Goal: Task Accomplishment & Management: Manage account settings

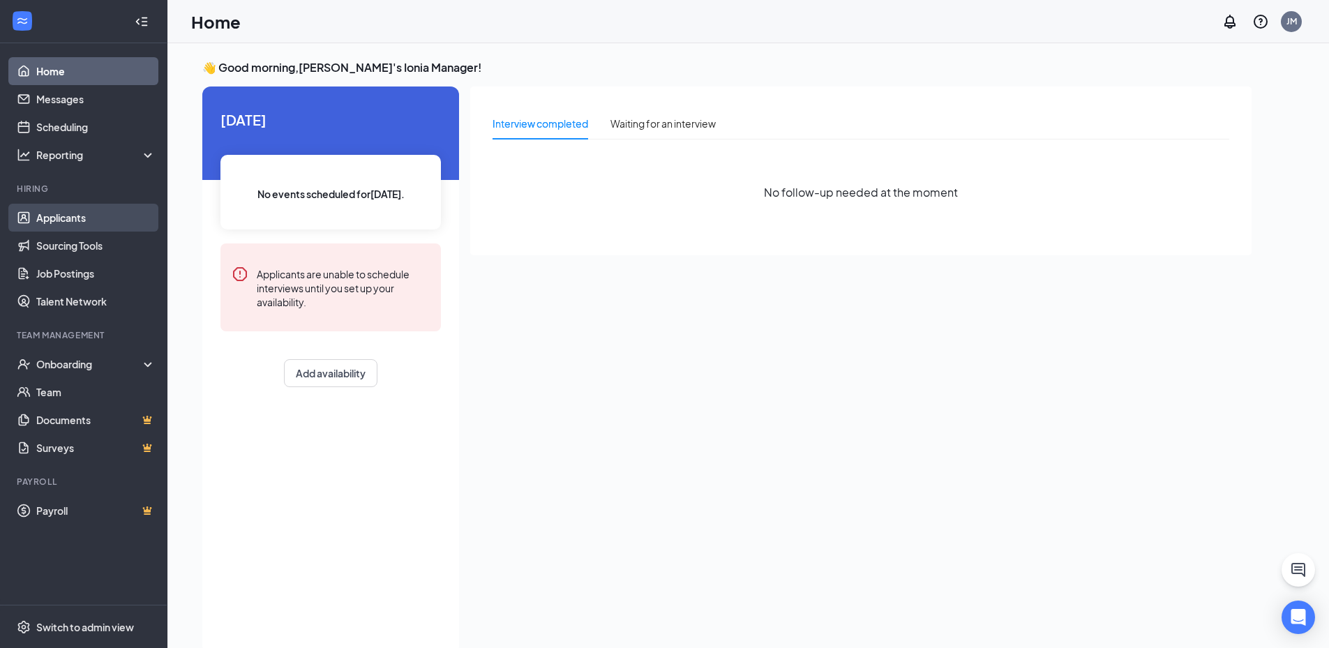
click at [89, 216] on link "Applicants" at bounding box center [95, 218] width 119 height 28
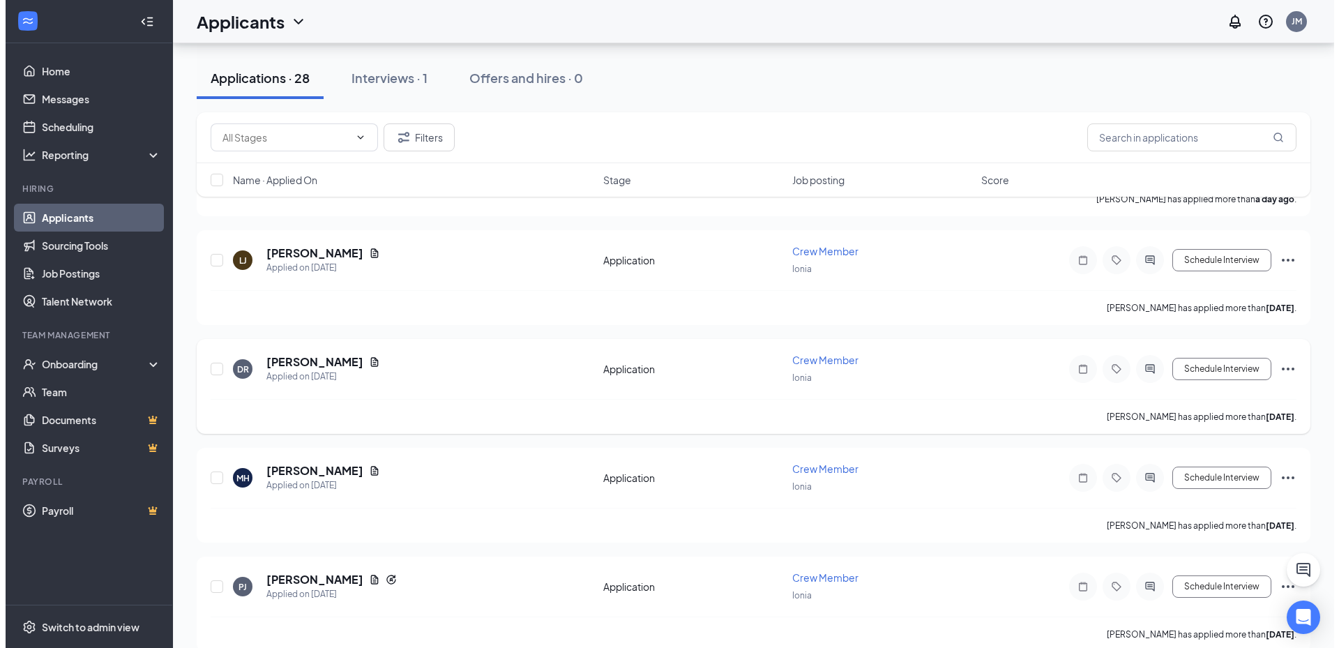
scroll to position [349, 0]
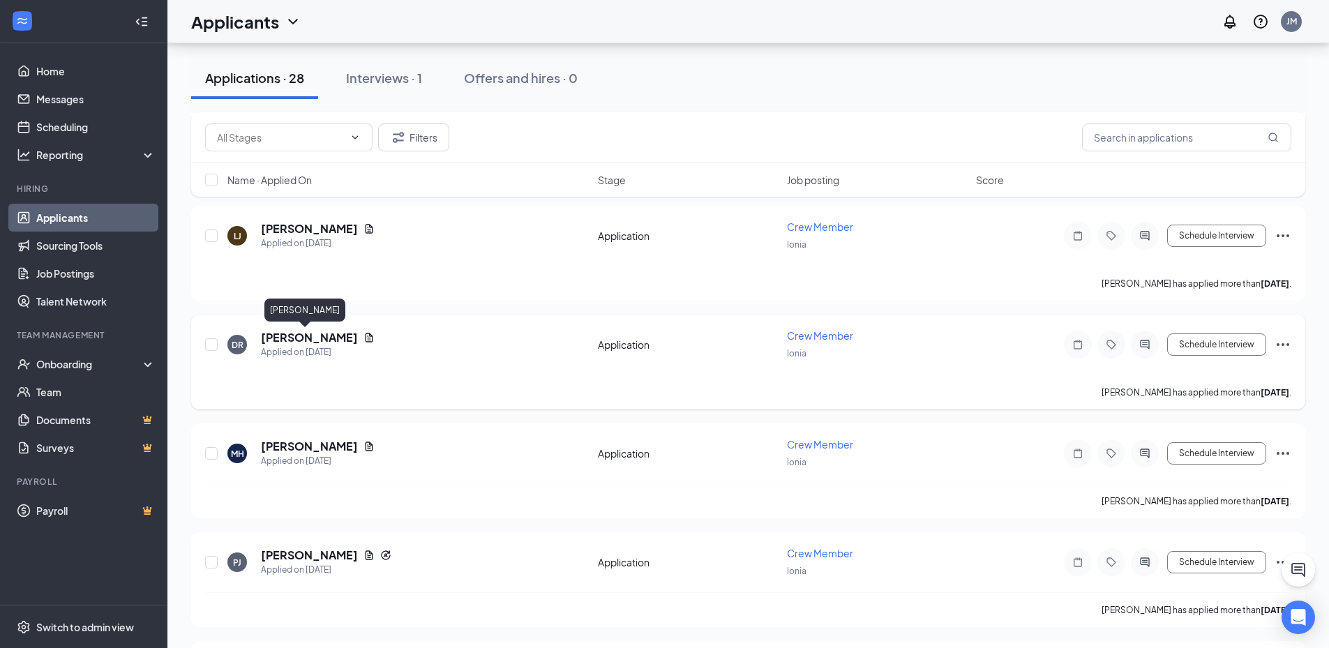
click at [323, 338] on h5 "[PERSON_NAME]" at bounding box center [309, 337] width 97 height 15
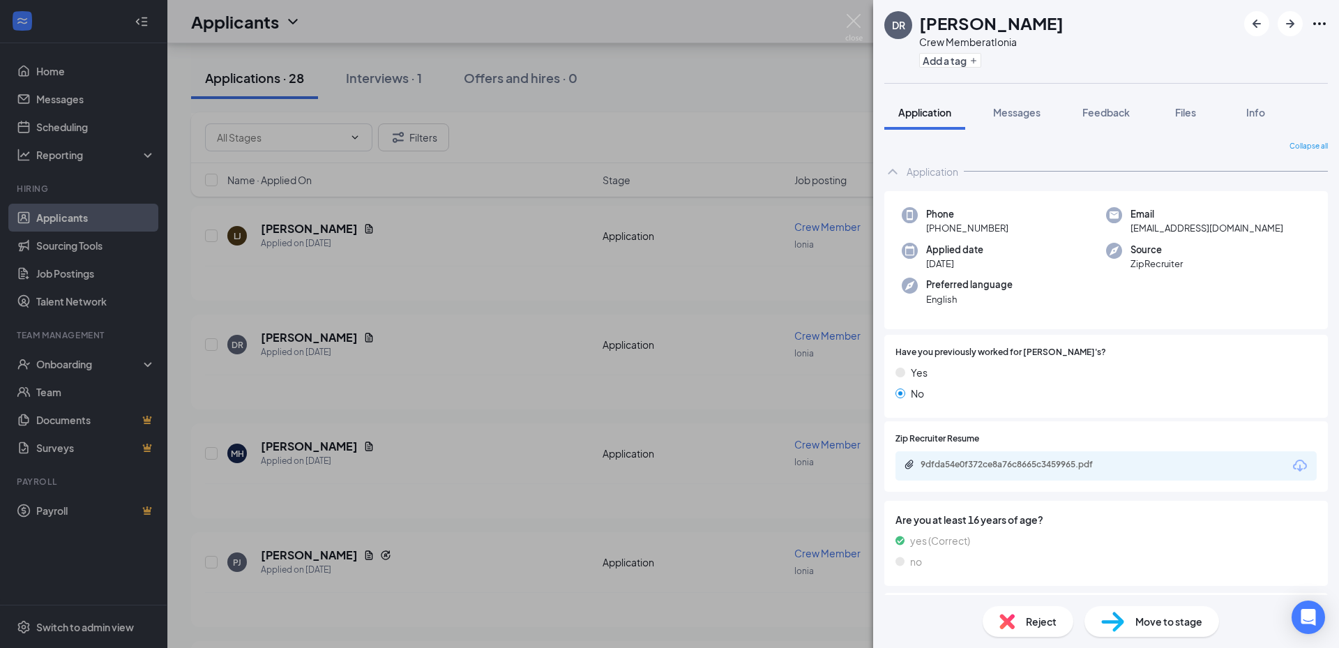
click at [333, 475] on div "DR Deekin Reidt Crew Member at Ionia Add a tag Application Messages Feedback Fi…" at bounding box center [669, 324] width 1339 height 648
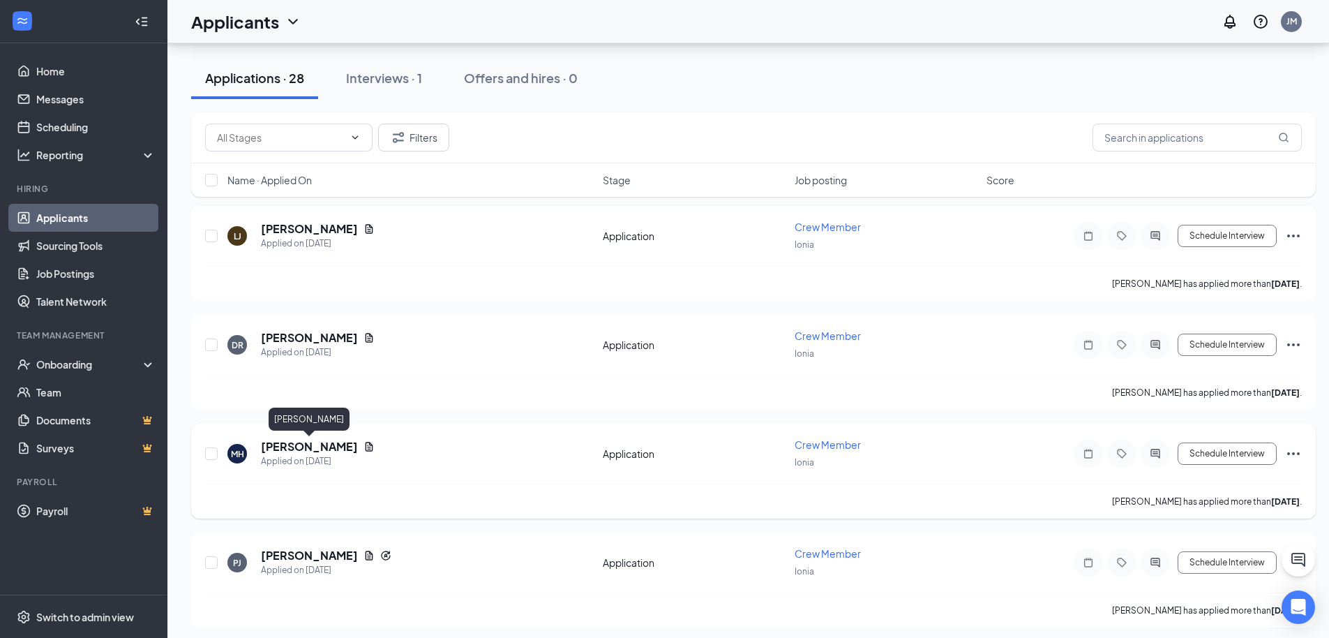
click at [336, 447] on h5 "[PERSON_NAME]" at bounding box center [309, 446] width 97 height 15
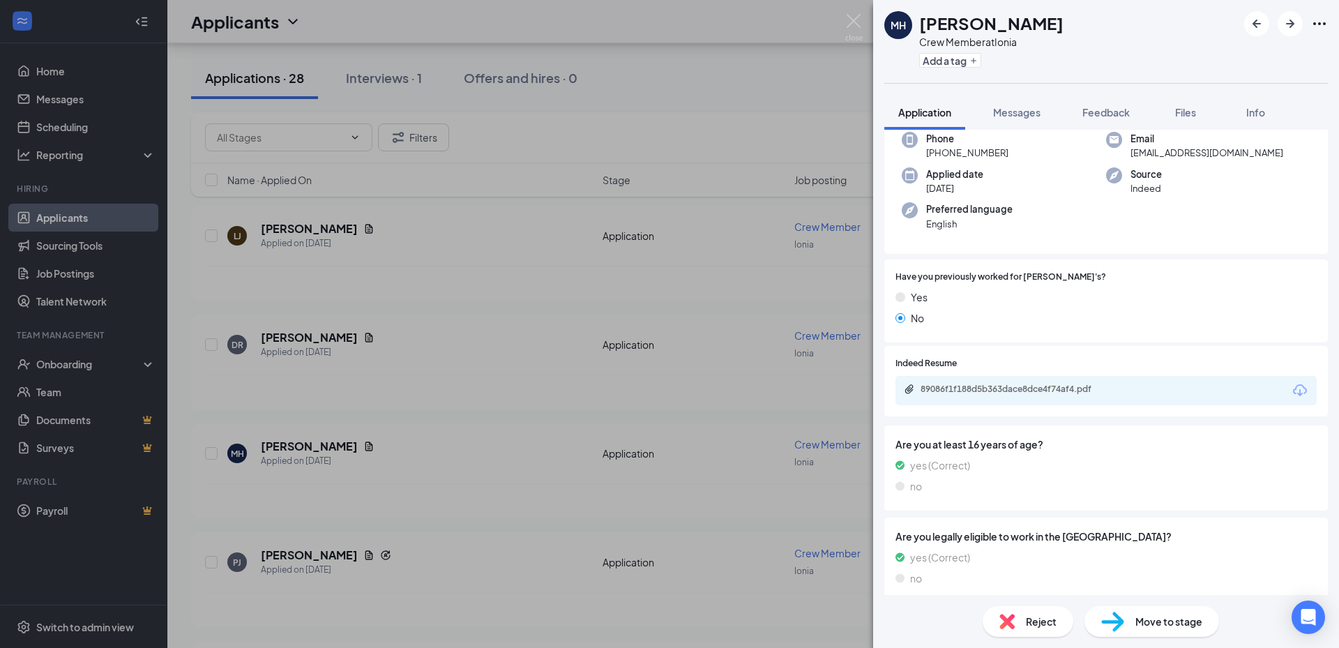
scroll to position [86, 0]
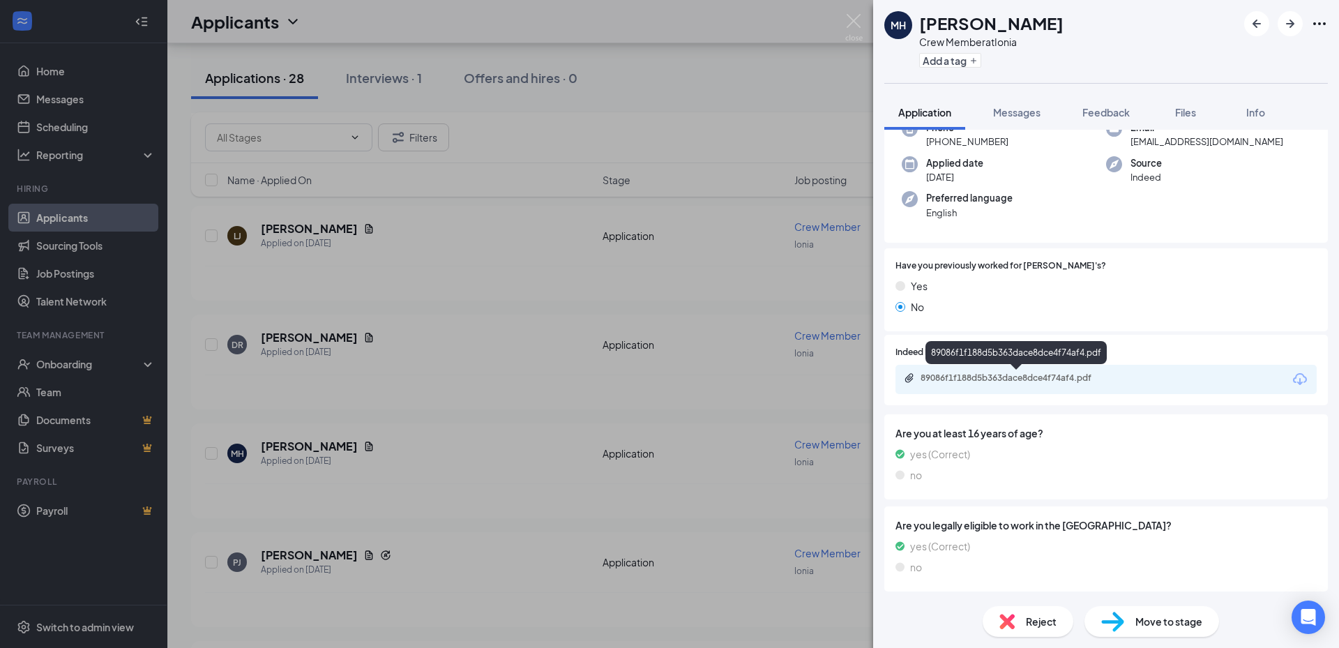
click at [1096, 380] on div "89086f1f188d5b363dace8dce4f74af4.pdf" at bounding box center [1018, 377] width 195 height 11
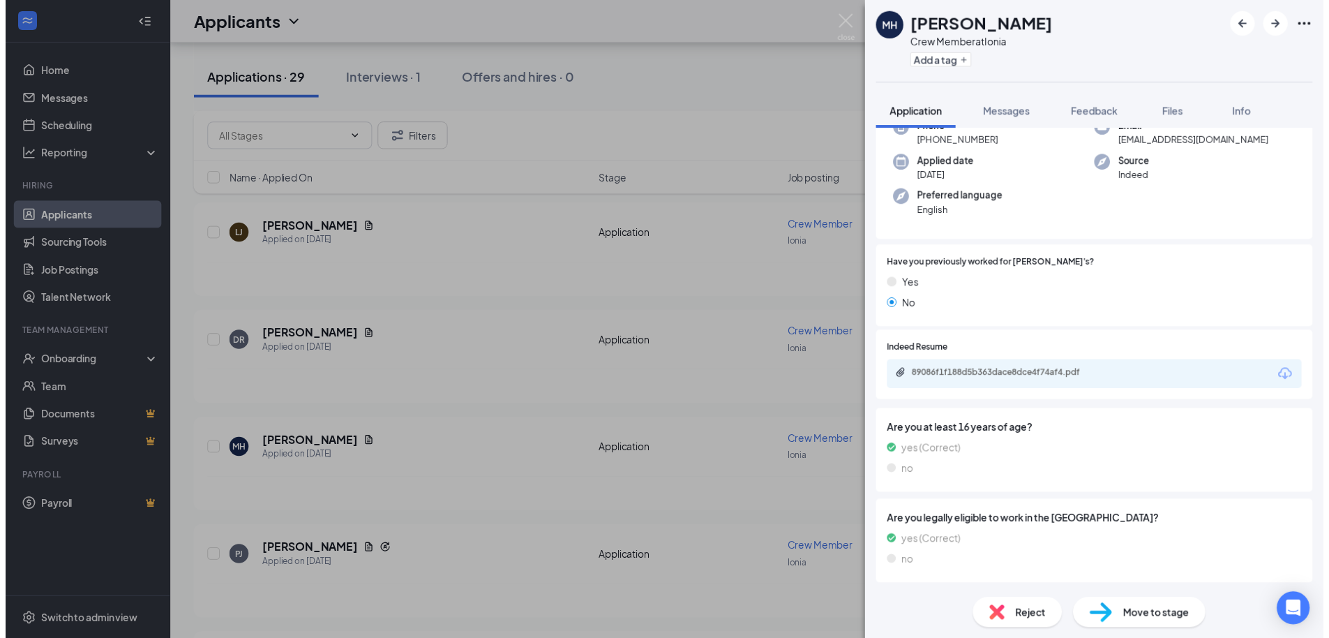
scroll to position [81, 0]
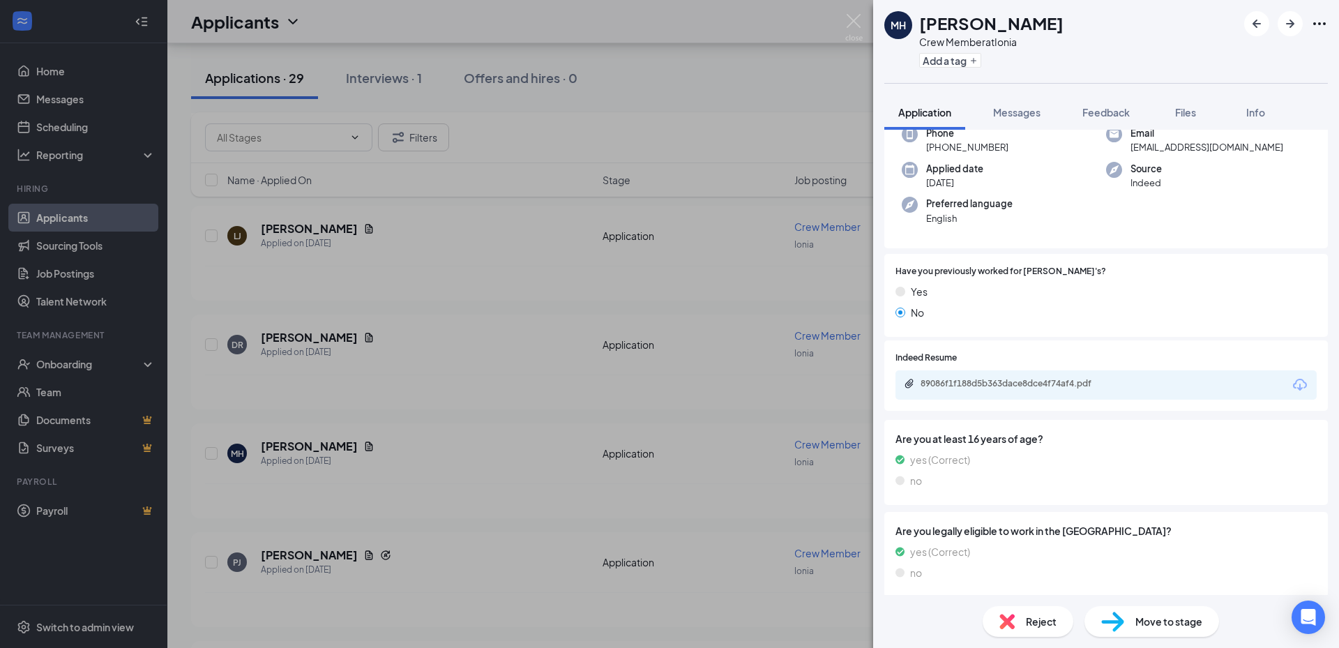
click at [700, 186] on div "MH Myah Herbstreith Crew Member at Ionia Add a tag Application Messages Feedbac…" at bounding box center [669, 324] width 1339 height 648
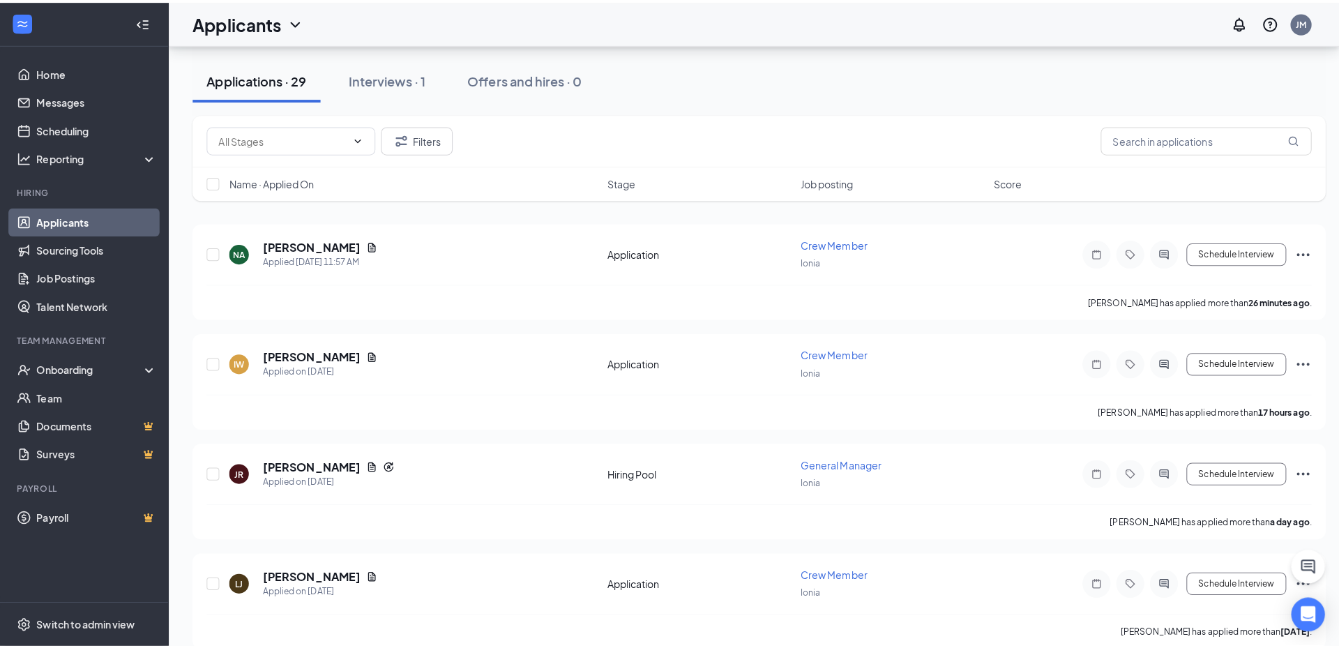
scroll to position [70, 0]
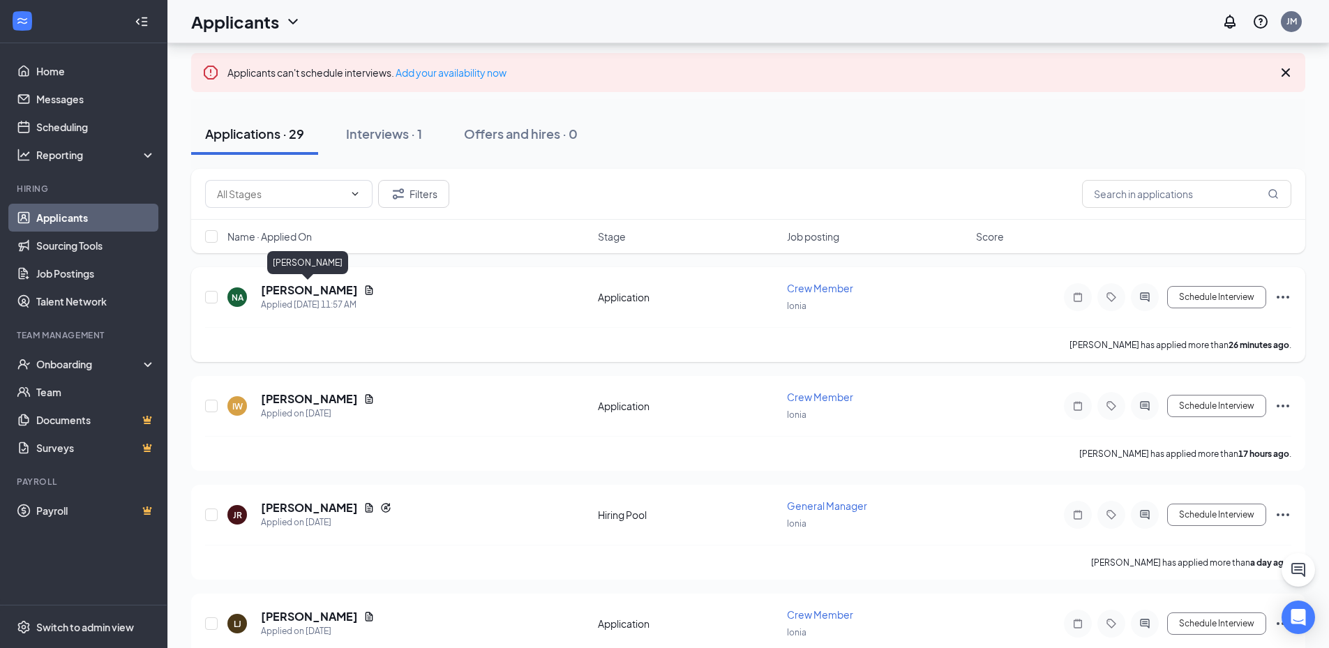
click at [306, 289] on h5 "[PERSON_NAME]" at bounding box center [309, 290] width 97 height 15
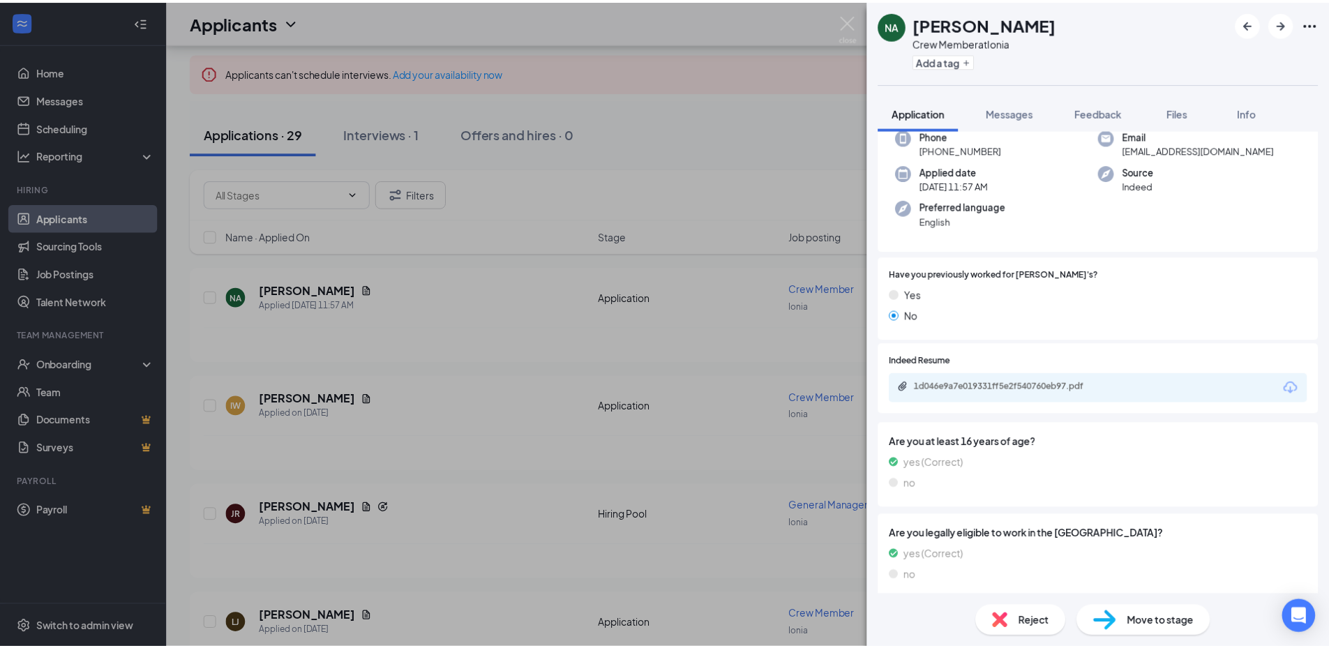
scroll to position [80, 0]
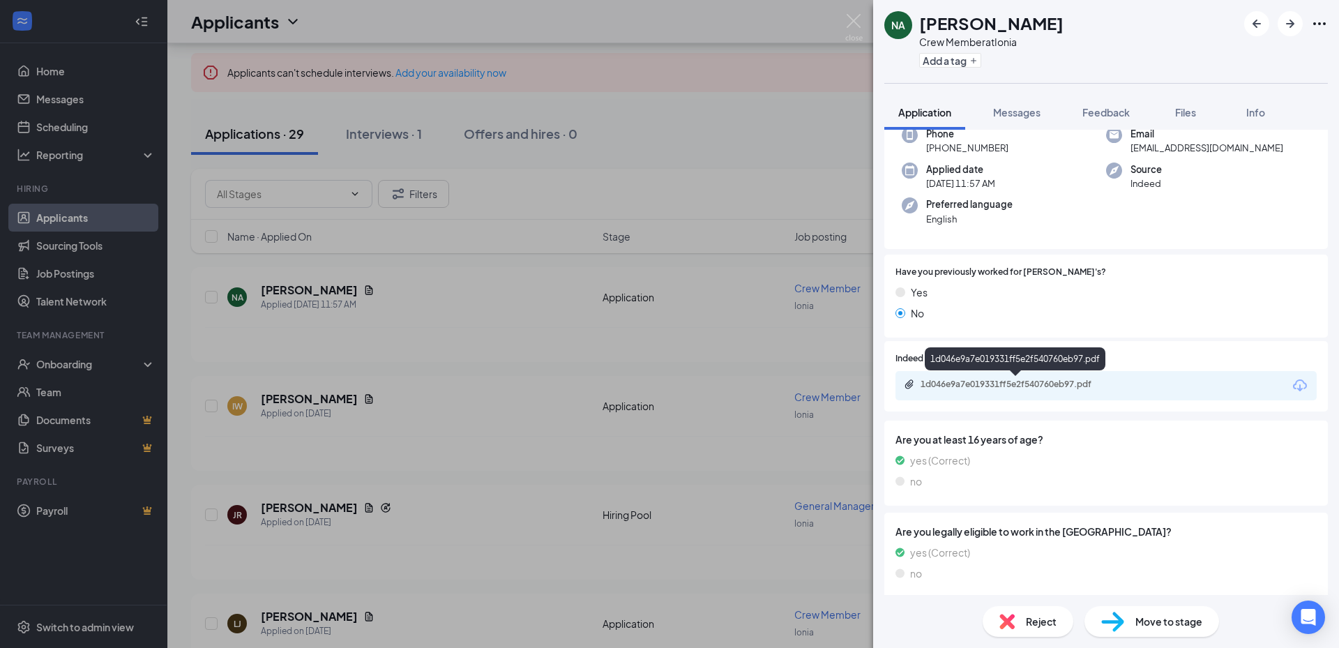
click at [1005, 393] on div "1d046e9a7e019331ff5e2f540760eb97.pdf" at bounding box center [1106, 385] width 421 height 29
click at [1006, 385] on div "1d046e9a7e019331ff5e2f540760eb97.pdf" at bounding box center [1018, 384] width 195 height 11
drag, startPoint x: 500, startPoint y: 312, endPoint x: 468, endPoint y: 311, distance: 32.1
click at [501, 312] on div "NA Nick Armstrong Crew Member at Ionia Add a tag Application Messages Feedback …" at bounding box center [669, 324] width 1339 height 648
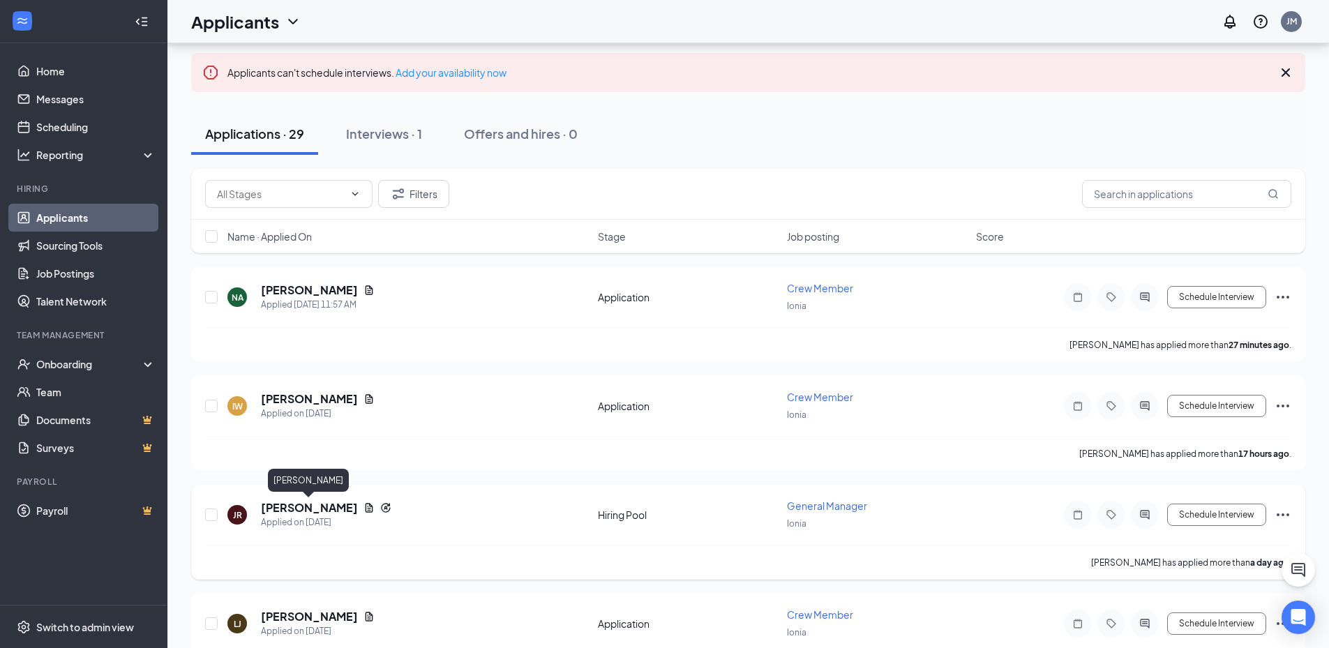
click at [345, 508] on h5 "Jason Rodabaugh" at bounding box center [309, 507] width 97 height 15
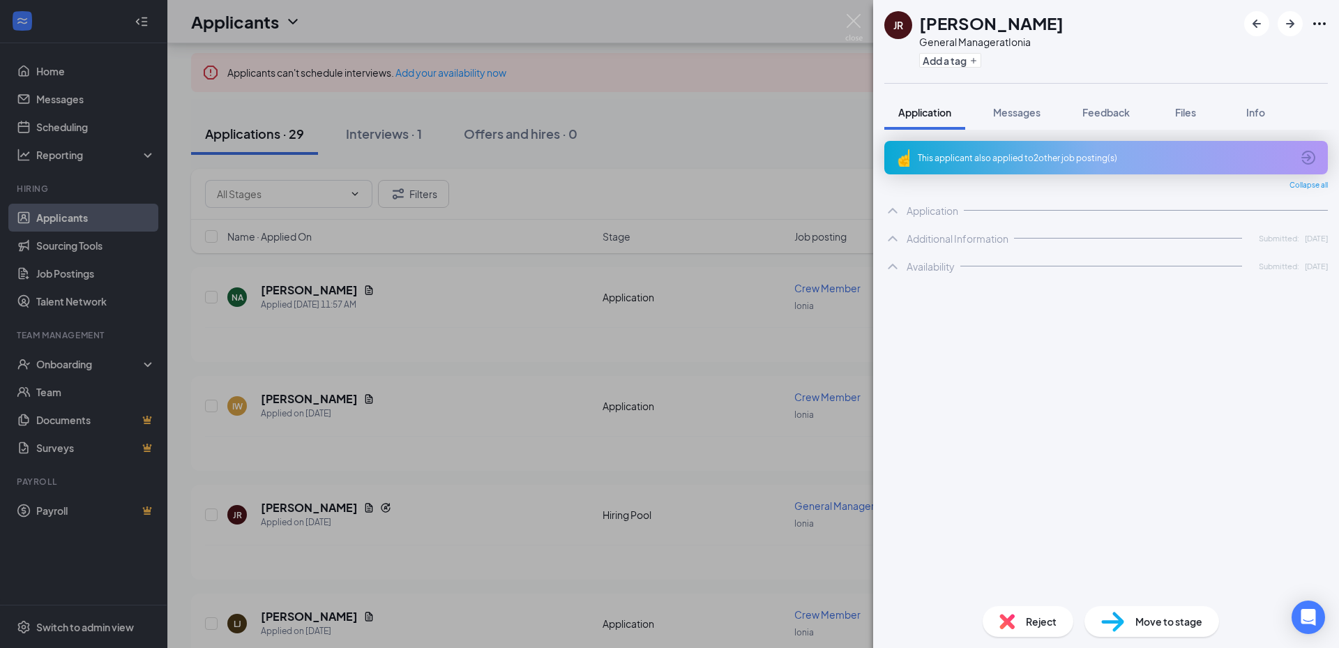
click at [1034, 619] on span "Reject" at bounding box center [1041, 621] width 31 height 15
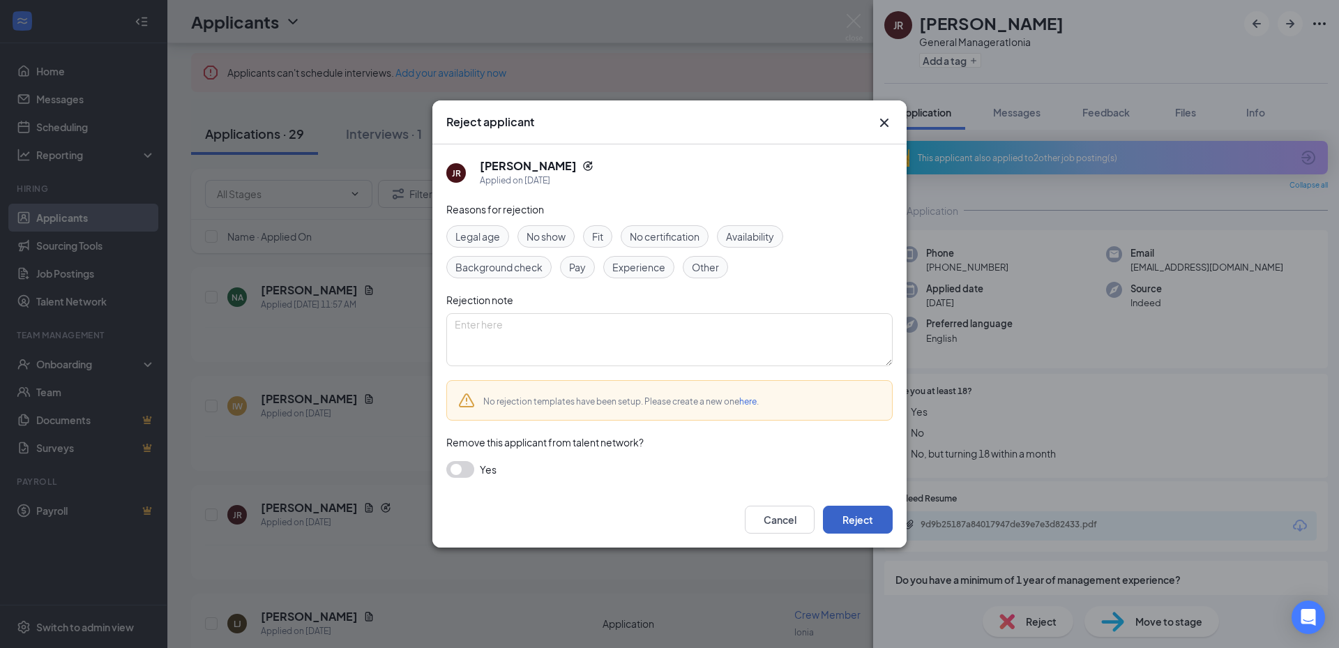
click at [854, 518] on button "Reject" at bounding box center [858, 520] width 70 height 28
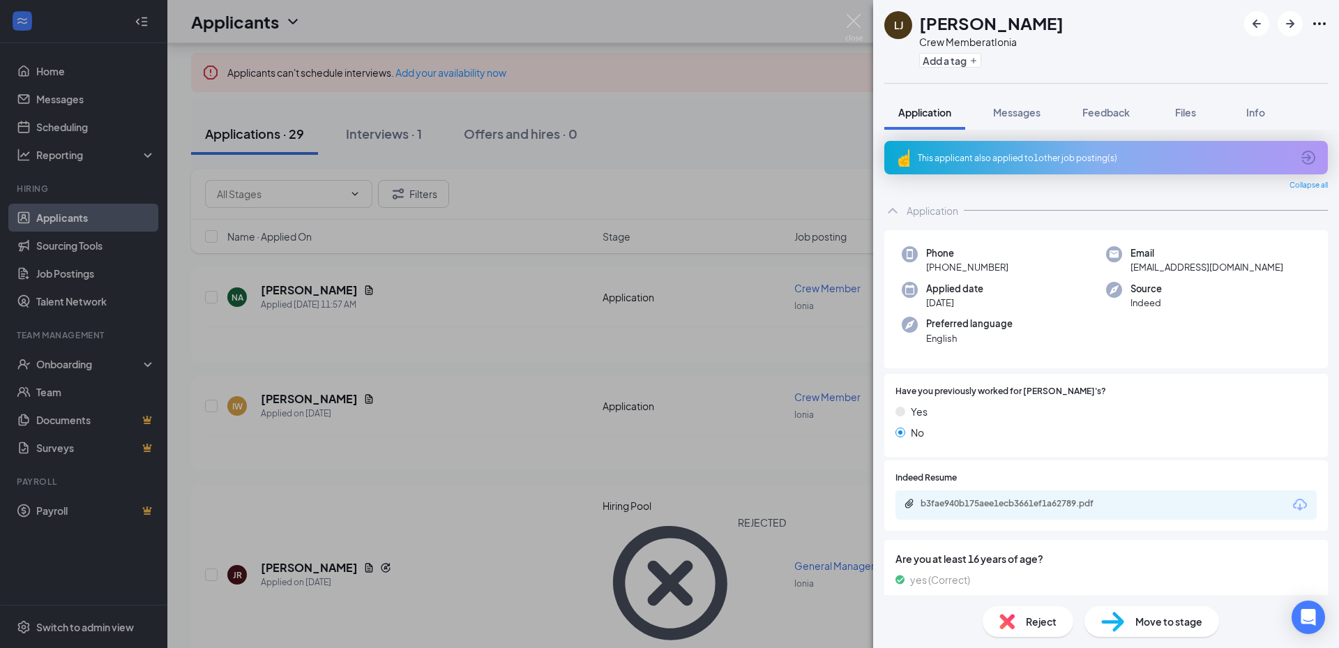
drag, startPoint x: 679, startPoint y: 317, endPoint x: 679, endPoint y: 329, distance: 11.9
click at [679, 329] on div "LJ Leanna Jones Crew Member at Ionia Add a tag Application Messages Feedback Fi…" at bounding box center [669, 324] width 1339 height 648
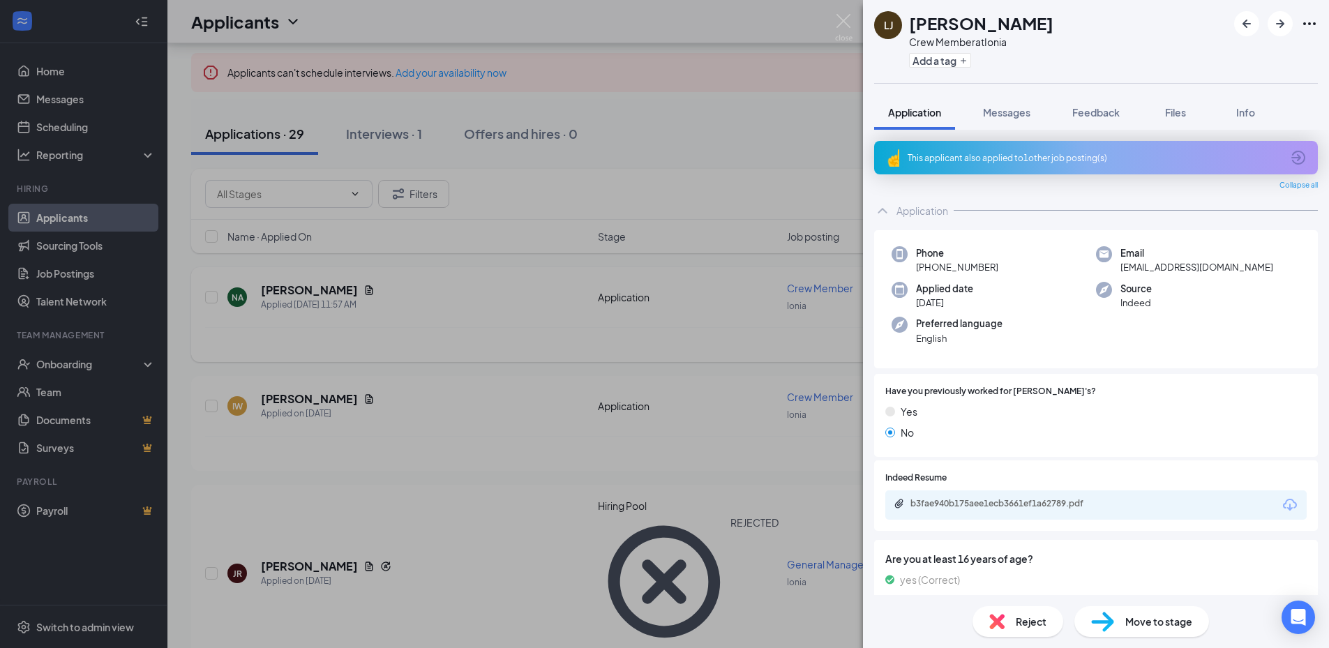
click at [679, 336] on div "Nick Armstrong has applied more than 28 minutes ago ." at bounding box center [748, 344] width 1086 height 35
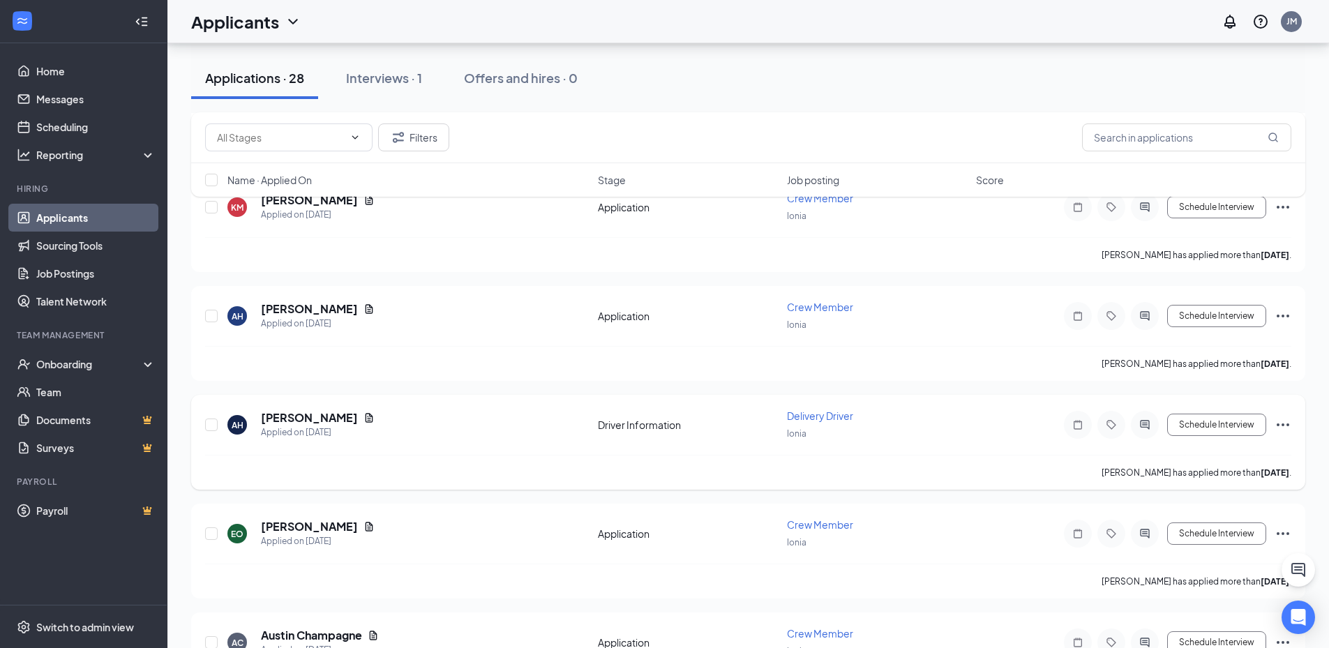
scroll to position [837, 0]
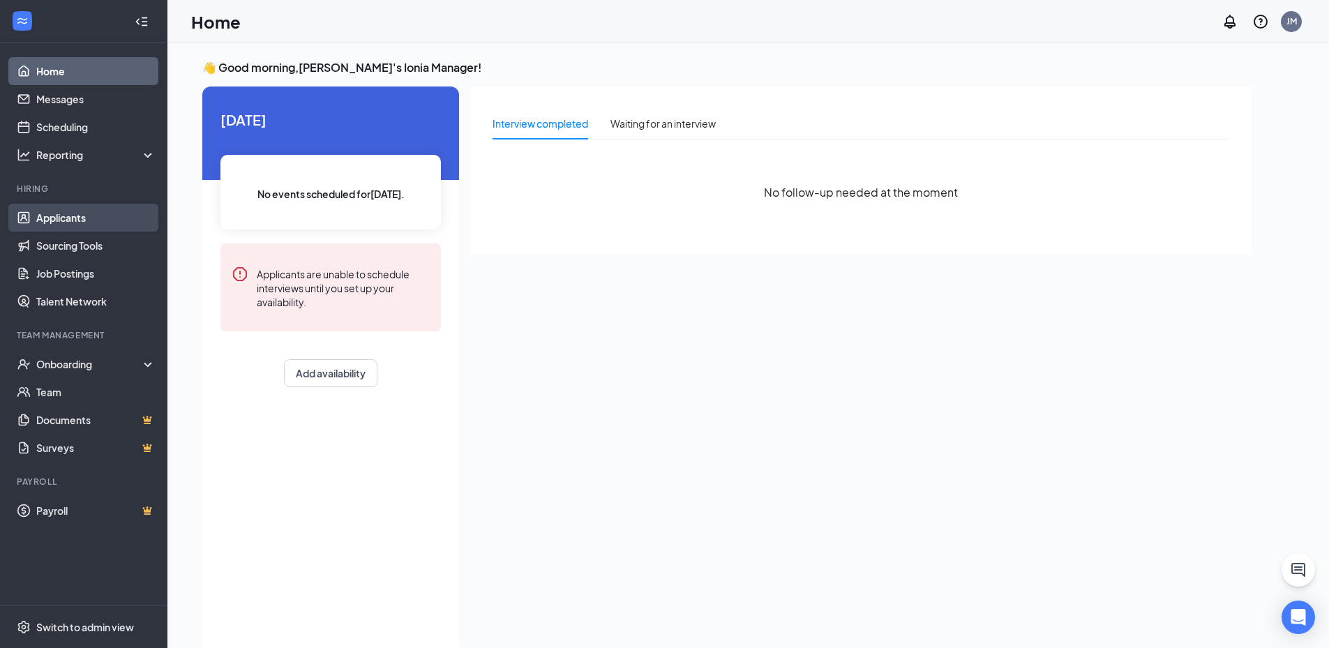
click at [117, 215] on link "Applicants" at bounding box center [95, 218] width 119 height 28
